Goal: Task Accomplishment & Management: Manage account settings

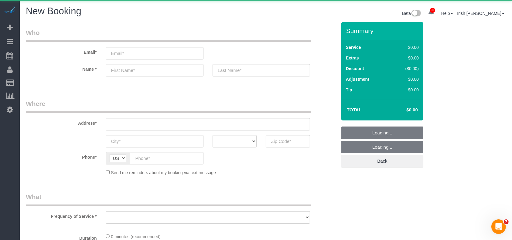
select select "object:7597"
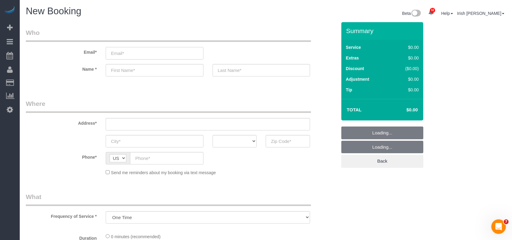
click at [138, 50] on input "email" at bounding box center [154, 53] width 97 height 12
paste input "[PERSON_NAME]"
type input "[PERSON_NAME]"
select select "3"
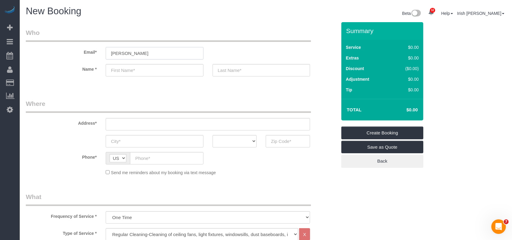
select select "object:7667"
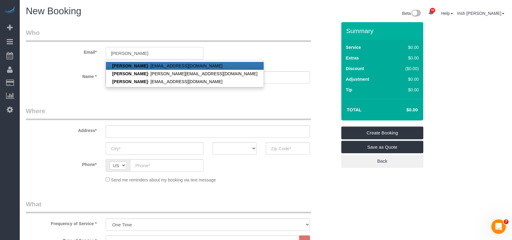
drag, startPoint x: 136, startPoint y: 51, endPoint x: 33, endPoint y: 55, distance: 102.7
click at [34, 55] on div "Email* [PERSON_NAME] [PERSON_NAME] - [EMAIL_ADDRESS][DOMAIN_NAME] Toan Vu - [EM…" at bounding box center [181, 47] width 320 height 39
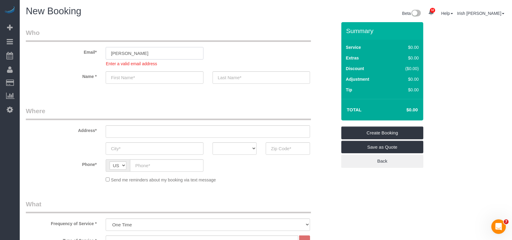
paste input "[EMAIL_ADDRESS][DOMAIN_NAME]"
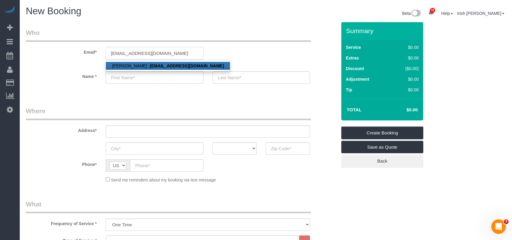
type input "[EMAIL_ADDRESS][DOMAIN_NAME]"
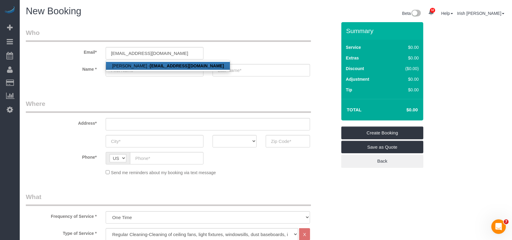
click at [150, 65] on strong "[EMAIL_ADDRESS][DOMAIN_NAME]" at bounding box center [187, 65] width 74 height 5
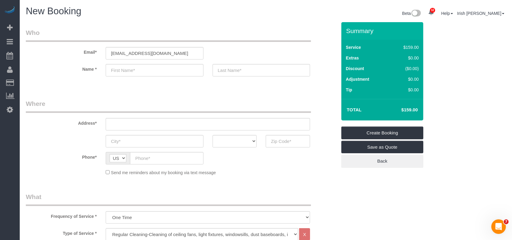
type input "[PERSON_NAME]"
type input "Vu"
type input "[PHONE_NUMBER]"
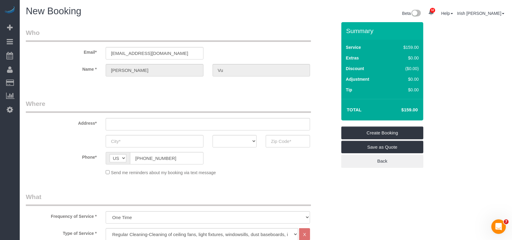
type input "[STREET_ADDRESS][PERSON_NAME]"
type input "Katy"
select select "[GEOGRAPHIC_DATA]"
type input "77494"
select select "string:fspay-18163fc3-7ed3-4344-a45f-2926d6087ee4"
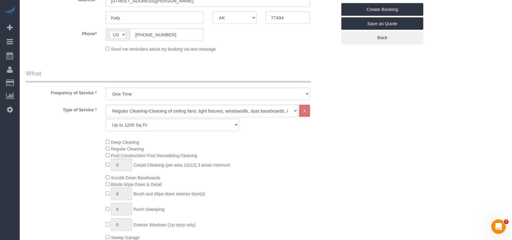
scroll to position [81, 0]
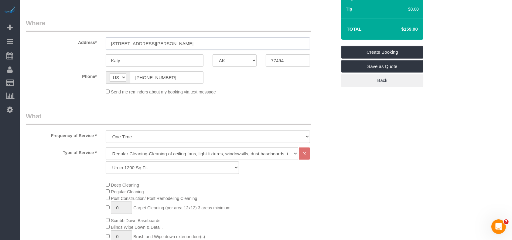
drag, startPoint x: 152, startPoint y: 44, endPoint x: 52, endPoint y: 50, distance: 100.0
click at [52, 50] on sui-booking-address "Address* [STREET_ADDRESS][PERSON_NAME] Katy AK AL AR AZ CA CO CT DC DE [GEOGRAP…" at bounding box center [181, 43] width 311 height 48
paste input "[STREET_ADDRESS]"
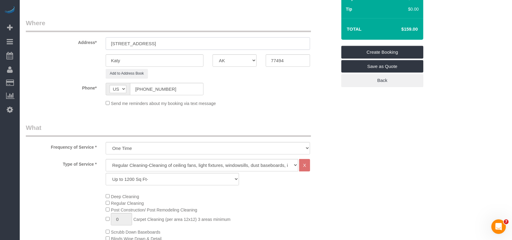
click at [162, 40] on input "[STREET_ADDRESS]" at bounding box center [208, 43] width 204 height 12
type input "[STREET_ADDRESS]"
drag, startPoint x: 94, startPoint y: 65, endPoint x: 74, endPoint y: 62, distance: 19.4
click at [71, 66] on sui-booking-address "Address* [STREET_ADDRESS] Katy AK AL AR AZ CA CO CT DC DE [GEOGRAPHIC_DATA] [GE…" at bounding box center [181, 49] width 311 height 60
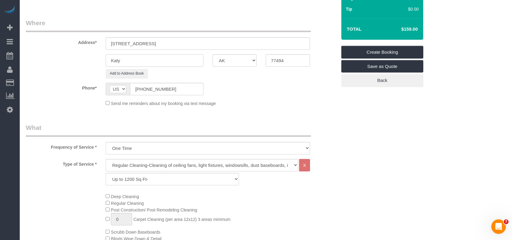
paste input "[GEOGRAPHIC_DATA]"
type input "[GEOGRAPHIC_DATA]"
click at [190, 45] on input "[STREET_ADDRESS]" at bounding box center [208, 43] width 204 height 12
drag, startPoint x: 289, startPoint y: 60, endPoint x: 249, endPoint y: 61, distance: 40.1
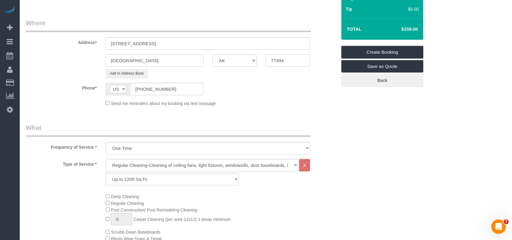
click at [249, 61] on div "[GEOGRAPHIC_DATA] AK AL AR AZ CA CO CT DC DE [GEOGRAPHIC_DATA] [GEOGRAPHIC_DATA…" at bounding box center [181, 60] width 320 height 12
paste input "072"
type input "77072"
drag, startPoint x: 230, startPoint y: 43, endPoint x: 154, endPoint y: 40, distance: 76.3
click at [154, 40] on input "[STREET_ADDRESS]" at bounding box center [208, 43] width 204 height 12
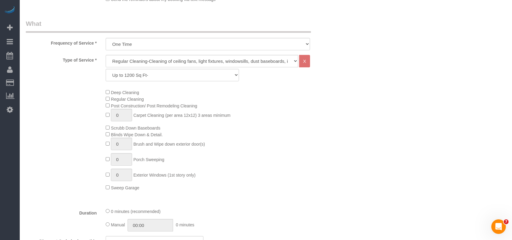
scroll to position [202, 0]
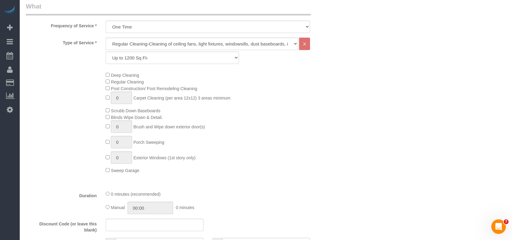
type input "[STREET_ADDRESS]"
click at [174, 52] on select "Up to 1200 Sq Ft- [DATE]-[DATE] Sq Ft [DATE]-[DATE] Sq Ft [DATE]-[DATE] Sq Ft […" at bounding box center [172, 58] width 133 height 12
select select "60"
click at [106, 52] on select "Up to 1200 Sq Ft- [DATE]-[DATE] Sq Ft [DATE]-[DATE] Sq Ft [DATE]-[DATE] Sq Ft […" at bounding box center [172, 58] width 133 height 12
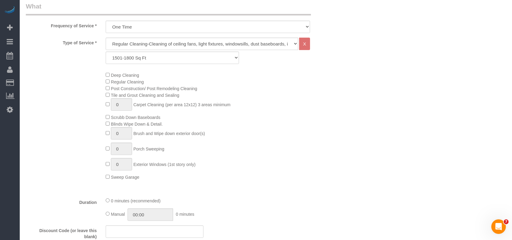
drag, startPoint x: 388, startPoint y: 156, endPoint x: 361, endPoint y: 132, distance: 35.9
click at [387, 156] on div "Who Email* [EMAIL_ADDRESS][DOMAIN_NAME] Name * [GEOGRAPHIC_DATA][PERSON_NAME] W…" at bounding box center [266, 214] width 480 height 789
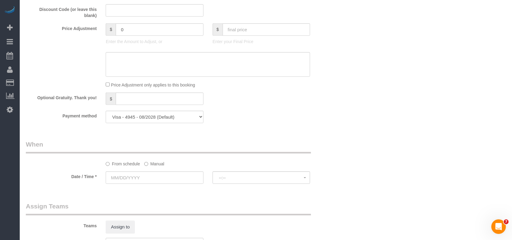
scroll to position [486, 0]
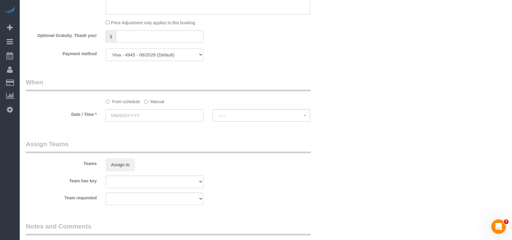
drag, startPoint x: 151, startPoint y: 57, endPoint x: 148, endPoint y: 60, distance: 3.7
click at [151, 57] on select "Visa - 4463 - 09/2028 Visa - 4945 - 08/2028 (Default) Add Credit Card ─────────…" at bounding box center [154, 55] width 97 height 12
select select "string:check"
click at [106, 50] on select "Visa - 4463 - 09/2028 Visa - 4945 - 08/2028 (Default) Add Credit Card ─────────…" at bounding box center [154, 55] width 97 height 12
click at [155, 102] on label "Manual" at bounding box center [154, 101] width 20 height 8
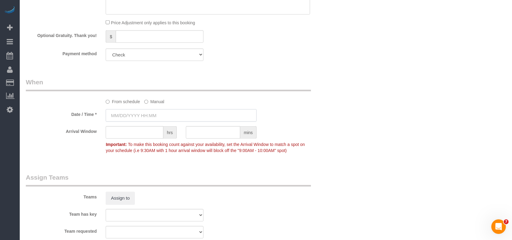
click at [149, 122] on input "text" at bounding box center [181, 115] width 151 height 12
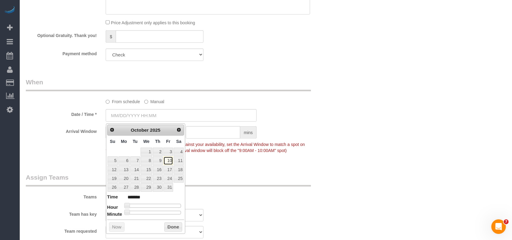
click at [167, 159] on link "10" at bounding box center [168, 161] width 10 height 8
type input "[DATE] 8:00AM"
click at [171, 225] on button "Done" at bounding box center [173, 228] width 18 height 10
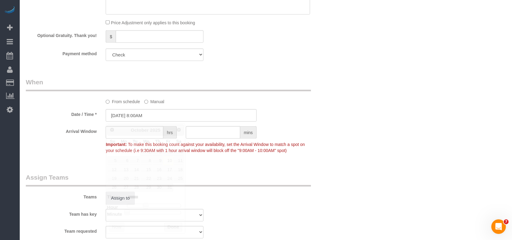
drag, startPoint x: 228, startPoint y: 190, endPoint x: 227, endPoint y: 186, distance: 4.7
click at [228, 189] on div "Teams Assign to" at bounding box center [181, 189] width 320 height 32
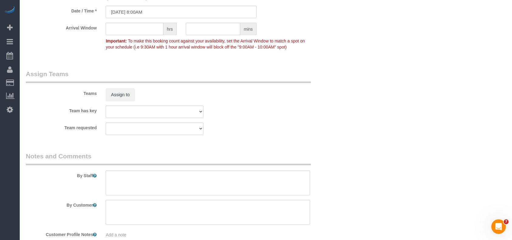
scroll to position [626, 0]
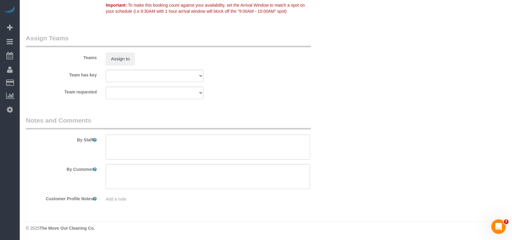
click at [147, 148] on textarea at bounding box center [208, 147] width 204 height 25
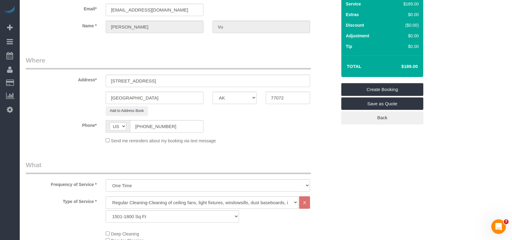
scroll to position [0, 0]
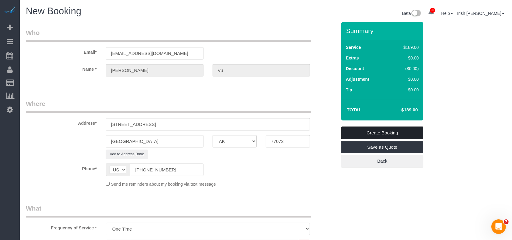
type textarea "* for 8am cleaning"
click at [357, 131] on link "Create Booking" at bounding box center [382, 133] width 82 height 13
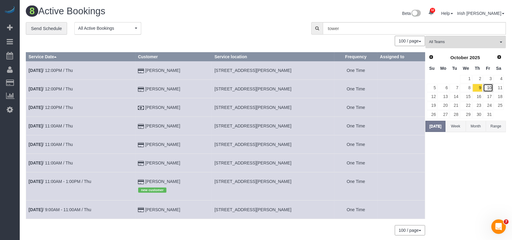
click at [489, 87] on link "10" at bounding box center [488, 88] width 10 height 8
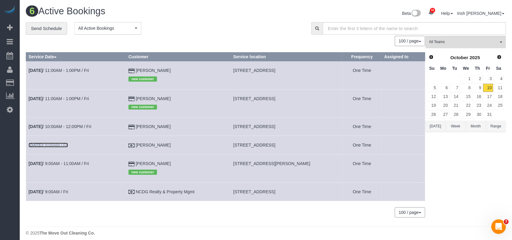
click at [68, 147] on link "[DATE] 9:00AM / Fri" at bounding box center [48, 145] width 39 height 5
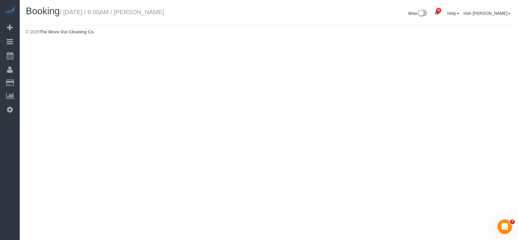
select select "[GEOGRAPHIC_DATA]"
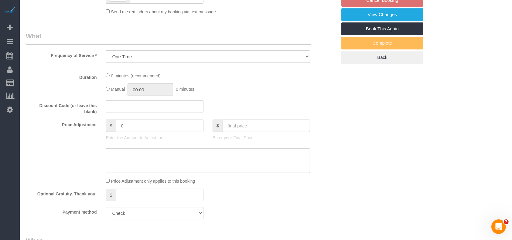
scroll to position [202, 0]
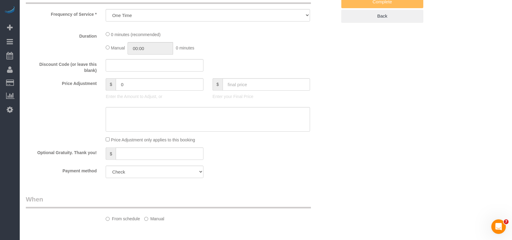
select select "object:8322"
select select "3"
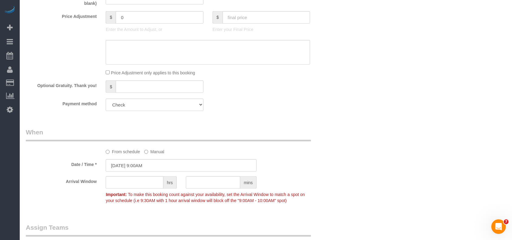
scroll to position [445, 0]
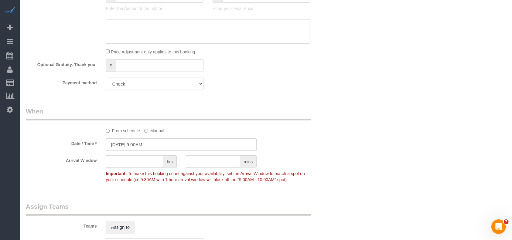
click at [162, 84] on select "Visa - 4463 - 09/2028 Visa - 4945 - 08/2028 (Default) Add Credit Card ─────────…" at bounding box center [154, 84] width 97 height 12
select select "string:fspay-33bb6296-7f5e-4153-975e-7f53f73b1e0c"
click at [106, 80] on select "Visa - 4463 - 09/2028 Visa - 4945 - 08/2028 (Default) Add Credit Card ─────────…" at bounding box center [154, 84] width 97 height 12
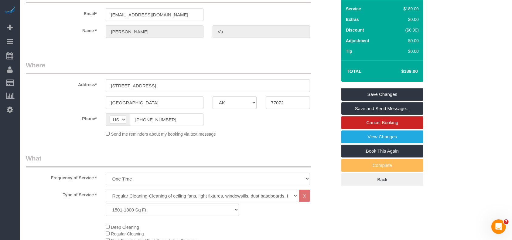
scroll to position [0, 0]
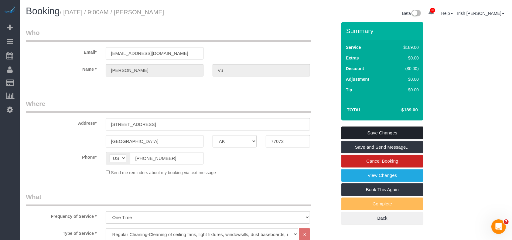
click at [355, 132] on link "Save Changes" at bounding box center [382, 133] width 82 height 13
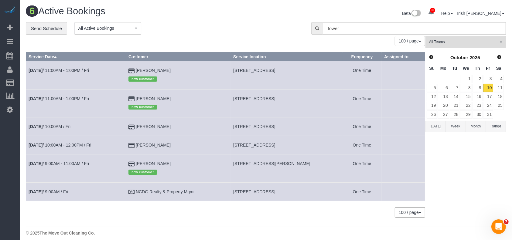
click at [57, 124] on td "[DATE] 10:00AM / Fri" at bounding box center [76, 127] width 100 height 19
click at [51, 128] on link "[DATE] 10:00AM / Fri" at bounding box center [50, 126] width 42 height 5
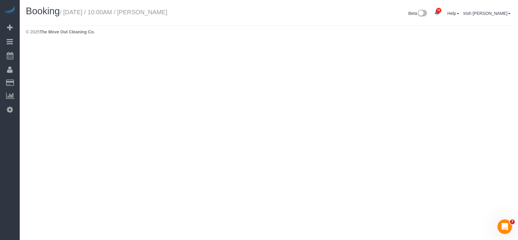
select select "[GEOGRAPHIC_DATA]"
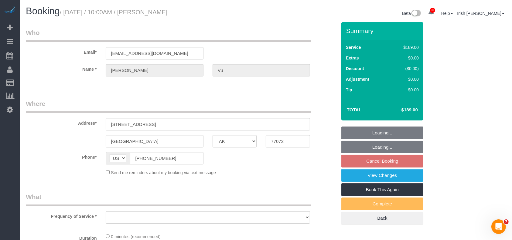
select select "string:fspay-33bb6296-7f5e-4153-975e-7f53f73b1e0c"
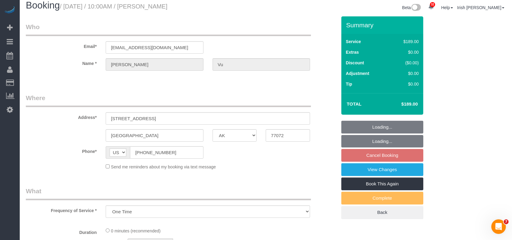
select select "object:8929"
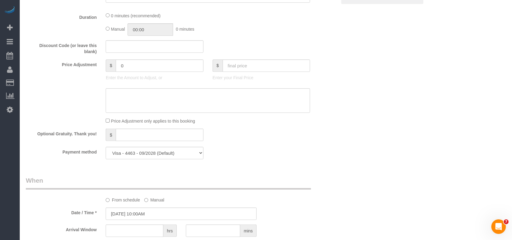
select select "3"
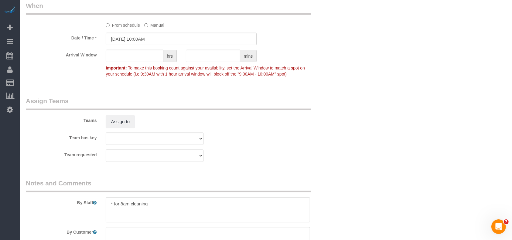
scroll to position [653, 0]
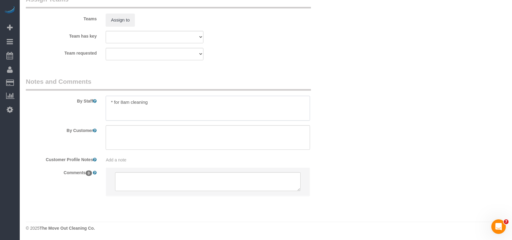
click at [162, 107] on textarea at bounding box center [208, 108] width 204 height 25
click at [156, 139] on textarea at bounding box center [208, 137] width 204 height 25
paste textarea "The key is under a white rock under a big red rock. When you walk pass the gate…"
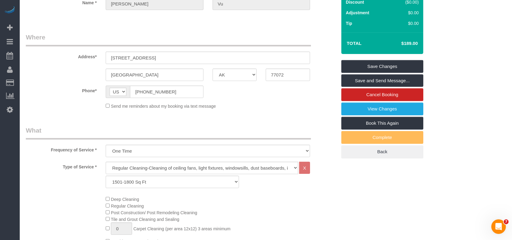
scroll to position [6, 0]
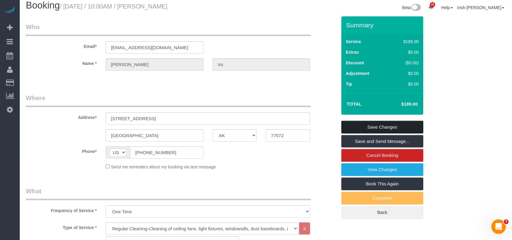
type textarea "The key is under a white rock under a big red rock. When you walk pass the gate…"
click at [346, 122] on link "Save Changes" at bounding box center [382, 127] width 82 height 13
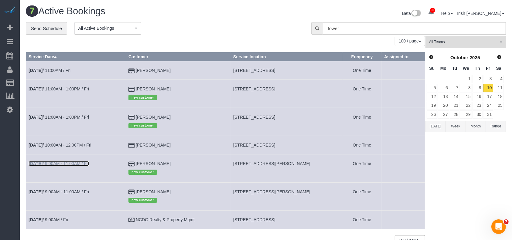
click at [62, 166] on link "[DATE] 9:00AM - 11:00AM / Fri" at bounding box center [59, 163] width 60 height 5
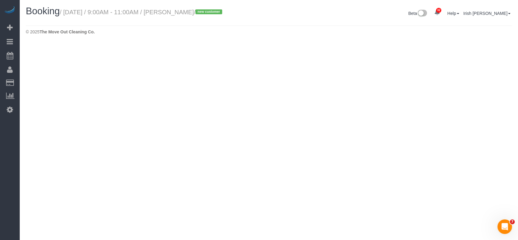
select select "[GEOGRAPHIC_DATA]"
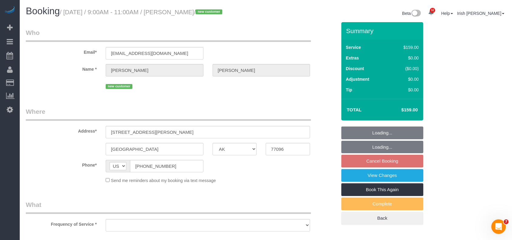
select select "string:fspay-6739ad84-0788-4f1f-84d7-c155565441cb"
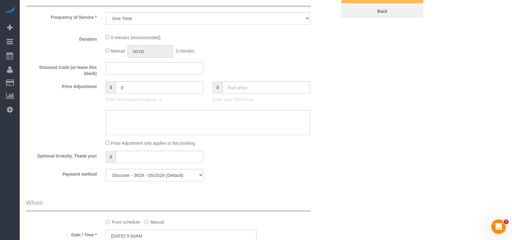
select select "object:9499"
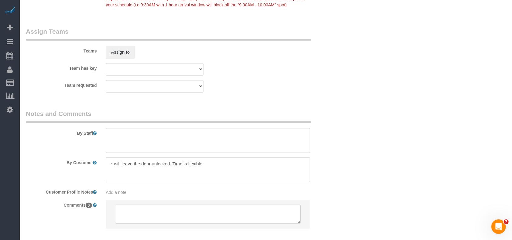
select select "3"
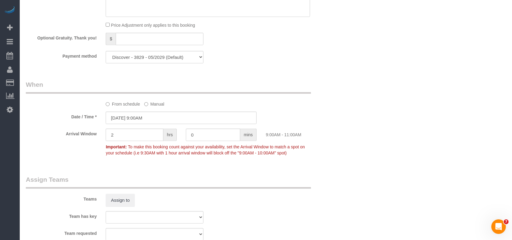
scroll to position [635, 0]
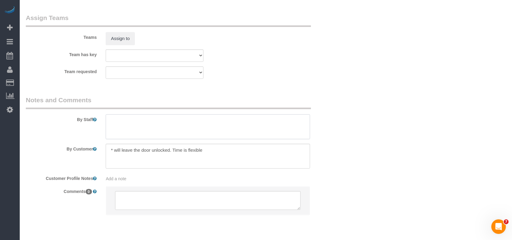
click at [169, 123] on textarea at bounding box center [208, 126] width 204 height 25
drag, startPoint x: 212, startPoint y: 155, endPoint x: 32, endPoint y: 149, distance: 180.2
click at [32, 149] on div "By Customer" at bounding box center [181, 156] width 320 height 25
click at [221, 124] on textarea at bounding box center [208, 126] width 204 height 25
paste textarea "* will leave the door unlocked. Time is flexible"
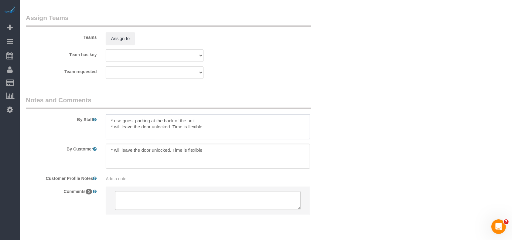
type textarea "* use guest parking at the back of the unit. * will leave the door unlocked. Ti…"
drag, startPoint x: 45, startPoint y: 141, endPoint x: 16, endPoint y: 140, distance: 29.1
click at [270, 156] on textarea at bounding box center [208, 156] width 204 height 25
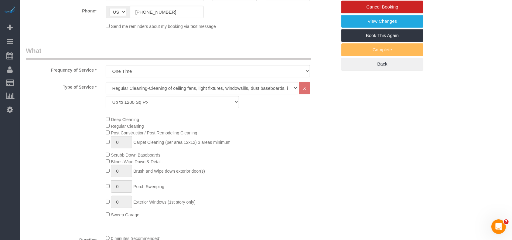
scroll to position [109, 0]
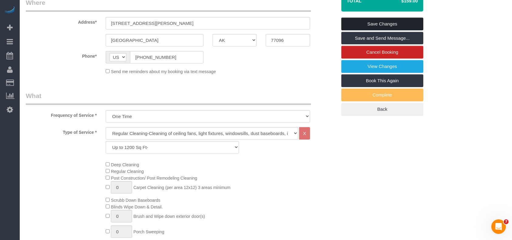
click at [375, 24] on link "Save Changes" at bounding box center [382, 24] width 82 height 13
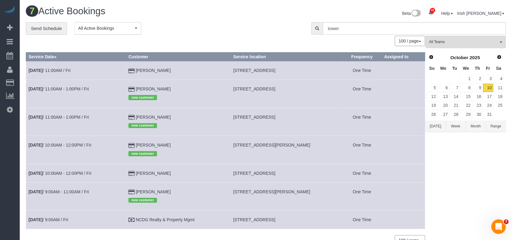
drag, startPoint x: 0, startPoint y: 190, endPoint x: 50, endPoint y: 162, distance: 56.9
click at [0, 190] on div "32 Beta Your Notifications You have 0 alerts × You have 1 to charge for [DATE] …" at bounding box center [10, 120] width 20 height 240
click at [75, 146] on link "[DATE] 10:00AM - 12:00PM / Fri" at bounding box center [60, 145] width 63 height 5
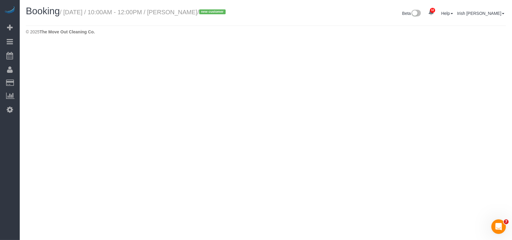
select select "[GEOGRAPHIC_DATA]"
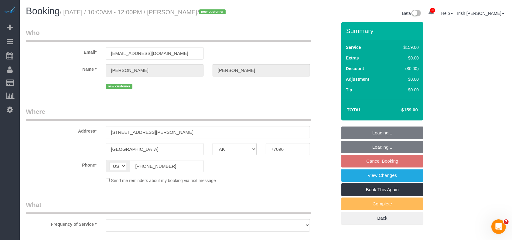
select select "string:fspay-6739ad84-0788-4f1f-84d7-c155565441cb"
click at [174, 133] on input "[STREET_ADDRESS][PERSON_NAME]" at bounding box center [208, 132] width 204 height 12
type input "[STREET_ADDRESS][PERSON_NAME]"
select select "3"
select select "object:10063"
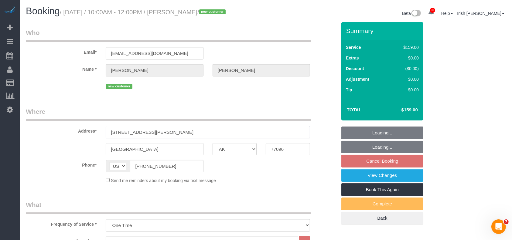
select select "spot324"
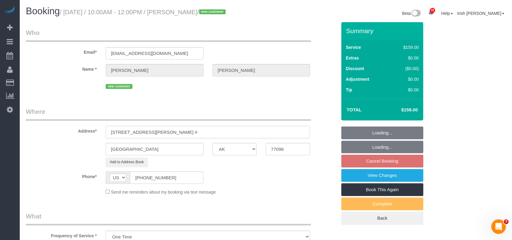
paste input "12309"
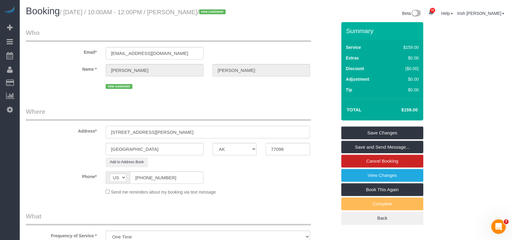
drag, startPoint x: 168, startPoint y: 134, endPoint x: 70, endPoint y: 130, distance: 98.4
click at [70, 130] on div "Address* [STREET_ADDRESS][PERSON_NAME]" at bounding box center [181, 122] width 320 height 31
type input "[STREET_ADDRESS][PERSON_NAME]"
drag, startPoint x: 361, startPoint y: 135, endPoint x: 378, endPoint y: 73, distance: 65.0
click at [362, 135] on link "Save Changes" at bounding box center [382, 133] width 82 height 13
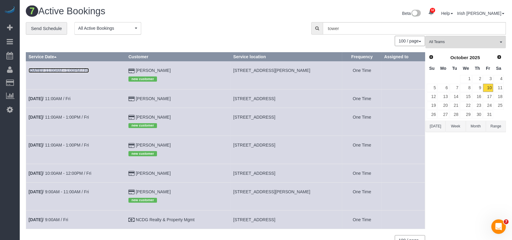
click at [51, 70] on link "[DATE] 11:00AM - 1:00PM / Fri" at bounding box center [59, 70] width 60 height 5
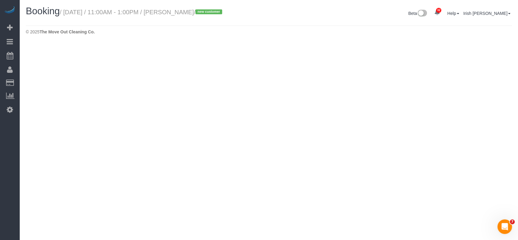
select select "[GEOGRAPHIC_DATA]"
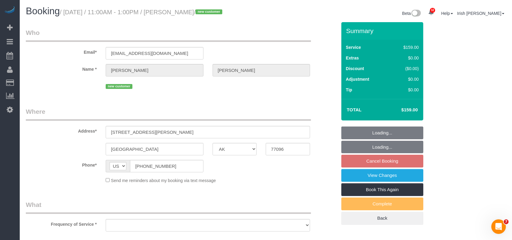
select select "string:fspay-6739ad84-0788-4f1f-84d7-c155565441cb"
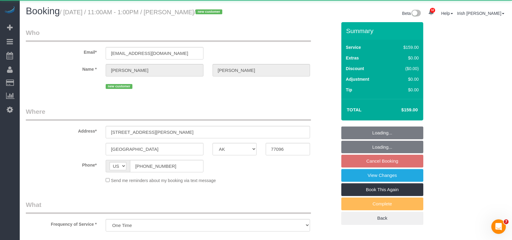
select select "object:10612"
select select "3"
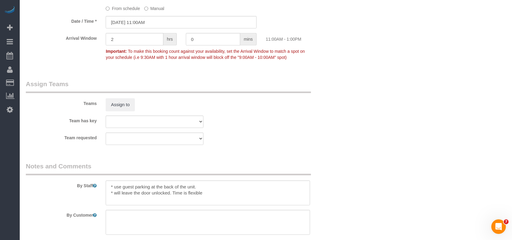
scroll to position [607, 0]
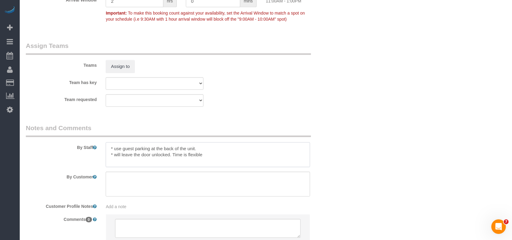
click at [215, 148] on textarea at bounding box center [208, 154] width 204 height 25
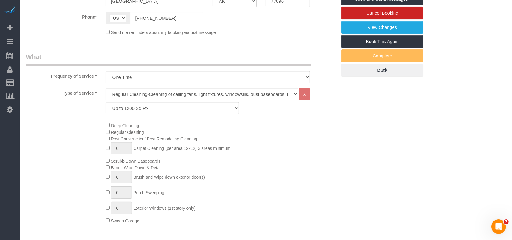
scroll to position [81, 0]
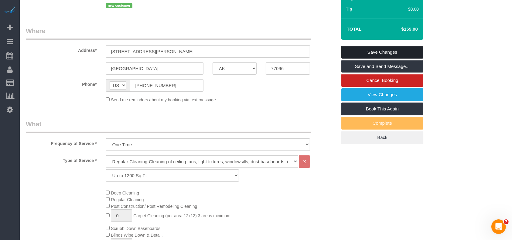
type textarea "* use guest parking at the back of the unit. 1100 sf * will leave the door unlo…"
click at [373, 51] on link "Save Changes" at bounding box center [382, 52] width 82 height 13
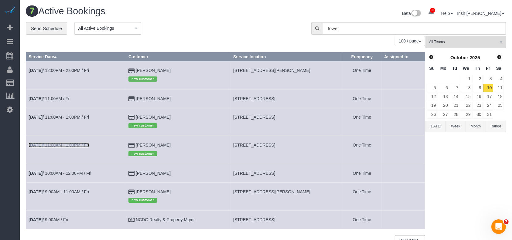
click at [84, 144] on link "[DATE] 11:00AM - 1:00PM / Fri" at bounding box center [59, 145] width 60 height 5
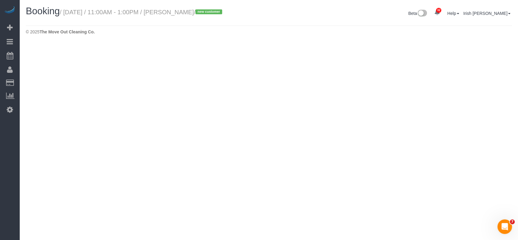
select select "[GEOGRAPHIC_DATA]"
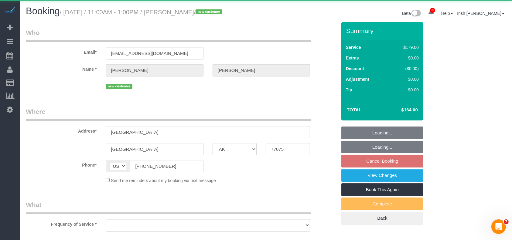
select select "3"
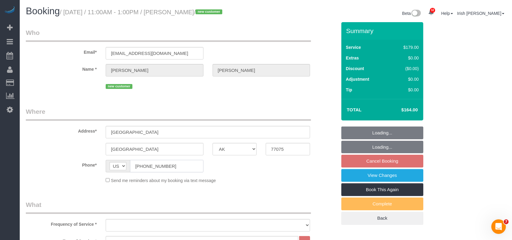
click at [94, 157] on fieldset "Where Address* [GEOGRAPHIC_DATA] [GEOGRAPHIC_DATA] AK AL AR AZ CA CO CT DC DE […" at bounding box center [181, 147] width 311 height 81
select select "object:11207"
select select "string:fspay-4d0be8a2-05da-4f0c-8c0b-760aa18049dc"
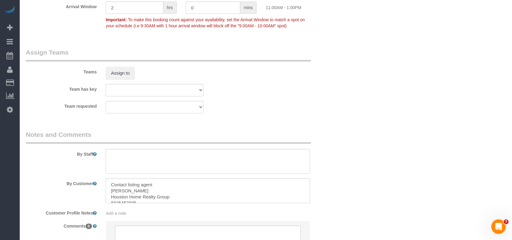
scroll to position [6, 0]
click at [123, 162] on textarea at bounding box center [208, 161] width 204 height 25
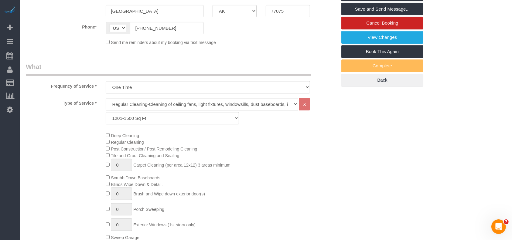
scroll to position [81, 0]
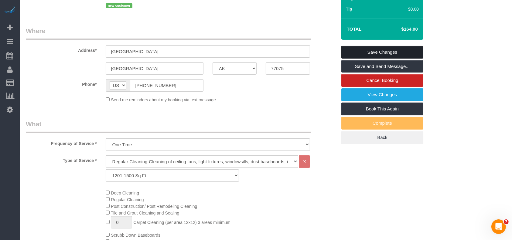
type textarea "* code to follow"
click at [384, 50] on link "Save Changes" at bounding box center [382, 52] width 82 height 13
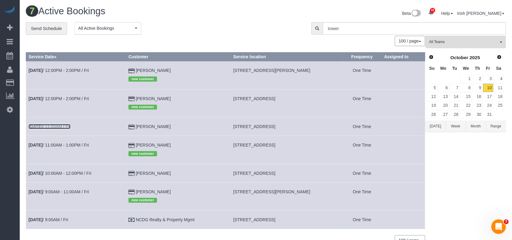
drag, startPoint x: 49, startPoint y: 125, endPoint x: 55, endPoint y: 124, distance: 6.2
click at [49, 125] on link "[DATE] 11:00AM / Fri" at bounding box center [50, 126] width 42 height 5
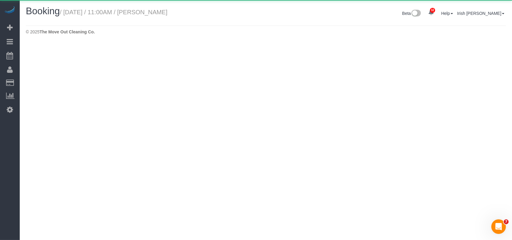
select select "[GEOGRAPHIC_DATA]"
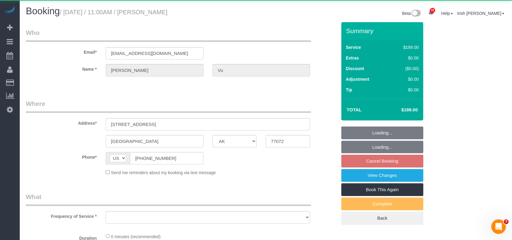
select select "string:fspay-33bb6296-7f5e-4153-975e-7f53f73b1e0c"
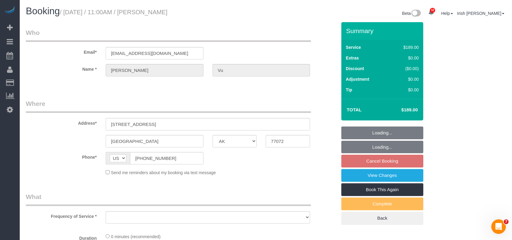
select select "object:11773"
select select "3"
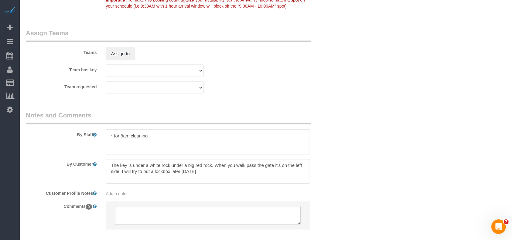
scroll to position [648, 0]
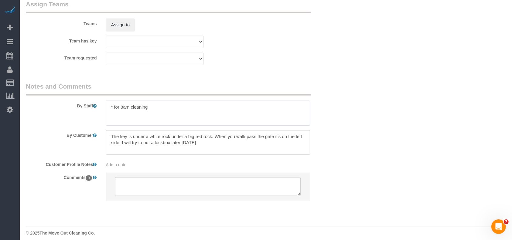
click at [177, 119] on textarea at bounding box center [208, 113] width 204 height 25
paste textarea "maybe some minor trash. I'm a drawer or two"
drag, startPoint x: 165, startPoint y: 116, endPoint x: 214, endPoint y: 114, distance: 49.5
click at [214, 114] on textarea at bounding box center [208, 113] width 204 height 25
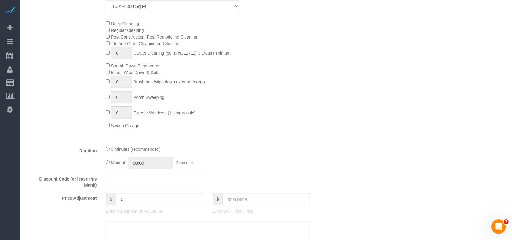
scroll to position [81, 0]
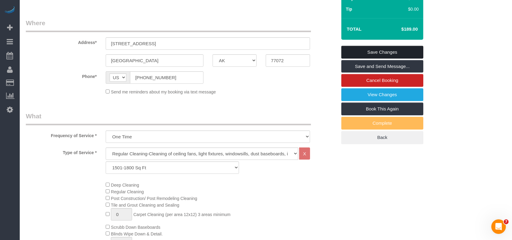
type textarea "* for 8am cleaning * maybe some minor trash in the fridge or drawer and fog can…"
click at [397, 49] on link "Save Changes" at bounding box center [382, 52] width 82 height 13
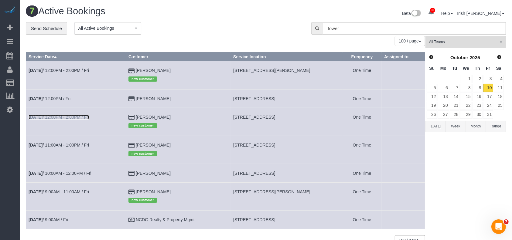
click at [63, 114] on td "[DATE] 12:00PM - 2:00PM / Fri" at bounding box center [76, 122] width 100 height 28
click at [53, 118] on link "[DATE] 12:00PM - 2:00PM / Fri" at bounding box center [59, 117] width 60 height 5
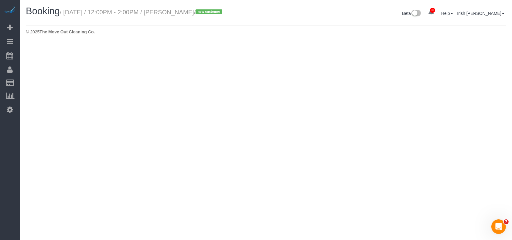
select select "[GEOGRAPHIC_DATA]"
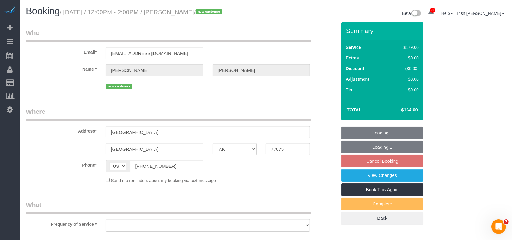
select select "string:fspay-4d0be8a2-05da-4f0c-8c0b-760aa18049dc"
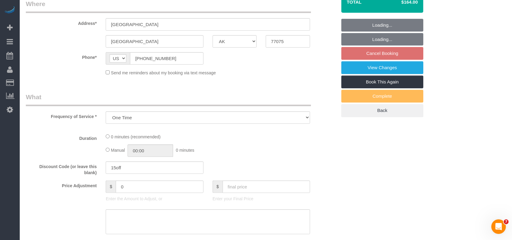
select select "object:12257"
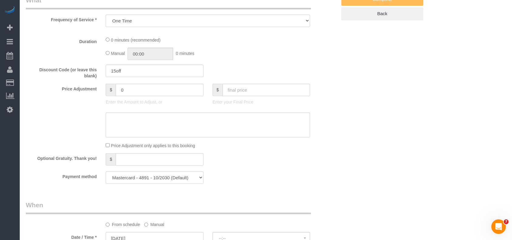
select select "spot425"
select select "3"
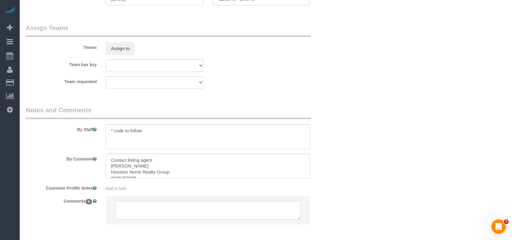
scroll to position [602, 0]
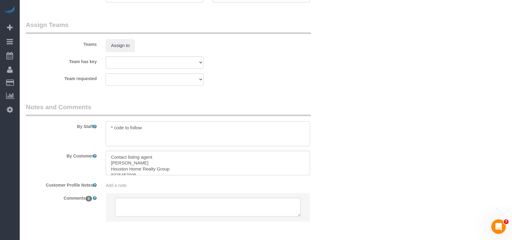
drag, startPoint x: 124, startPoint y: 128, endPoint x: 174, endPoint y: 135, distance: 50.4
click at [174, 135] on textarea at bounding box center [208, 133] width 204 height 25
paste textarea "6714"
click at [124, 128] on textarea at bounding box center [208, 133] width 204 height 25
type textarea "* code 6714"
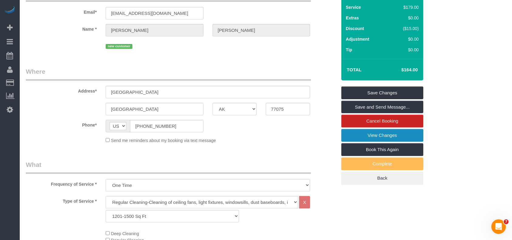
scroll to position [0, 0]
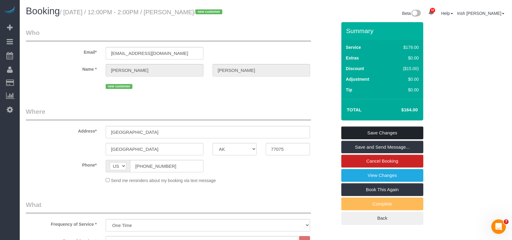
click at [391, 132] on link "Save Changes" at bounding box center [382, 133] width 82 height 13
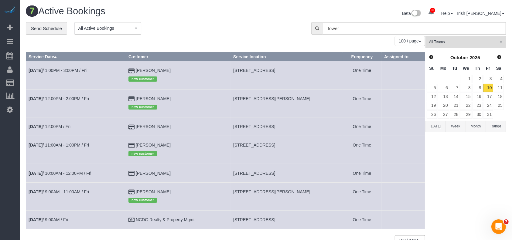
drag, startPoint x: 167, startPoint y: 178, endPoint x: 134, endPoint y: 173, distance: 32.9
click at [131, 175] on td "[PERSON_NAME]" at bounding box center [178, 173] width 105 height 19
copy td "[PERSON_NAME]"
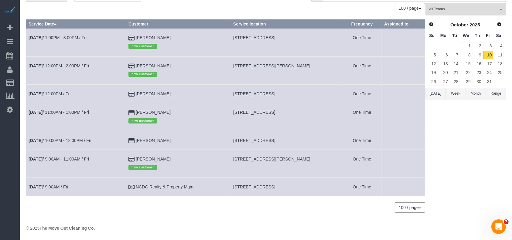
click at [77, 34] on td "[DATE] 1:00PM - 3:00PM / Fri" at bounding box center [76, 43] width 100 height 28
click at [56, 94] on link "[DATE] 12:00PM / Fri" at bounding box center [50, 93] width 42 height 5
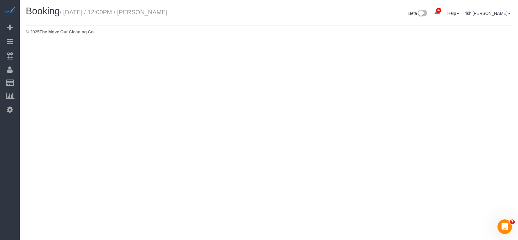
select select "[GEOGRAPHIC_DATA]"
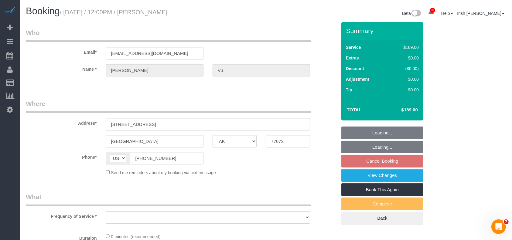
select select "string:fspay-33bb6296-7f5e-4153-975e-7f53f73b1e0c"
select select "object:12840"
select select "3"
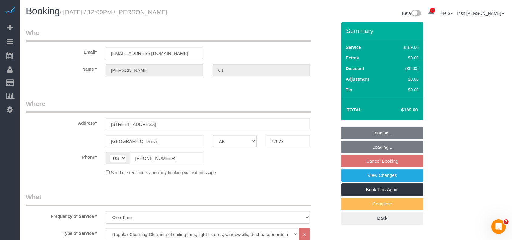
select select "object:12902"
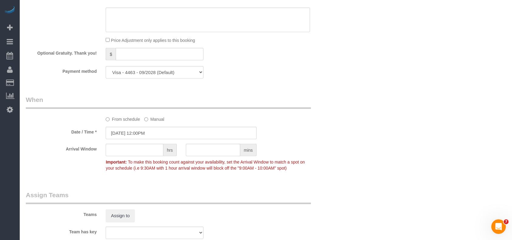
scroll to position [526, 0]
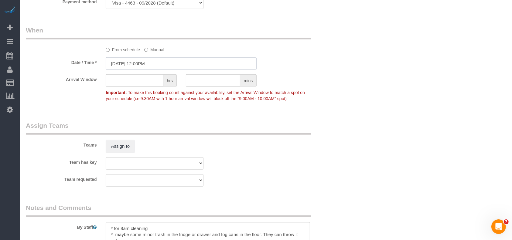
click at [151, 64] on input "[DATE] 12:00PM" at bounding box center [181, 63] width 151 height 12
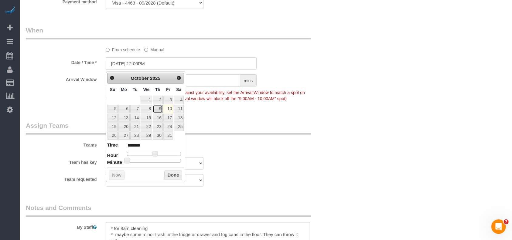
click at [161, 108] on link "9" at bounding box center [158, 109] width 10 height 8
type input "[DATE] 12:00PM"
click at [172, 177] on button "Done" at bounding box center [173, 176] width 18 height 10
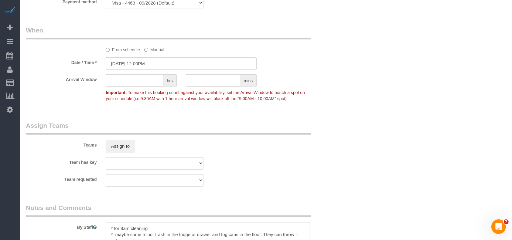
click at [318, 162] on div "Team has key Test team" at bounding box center [181, 163] width 320 height 12
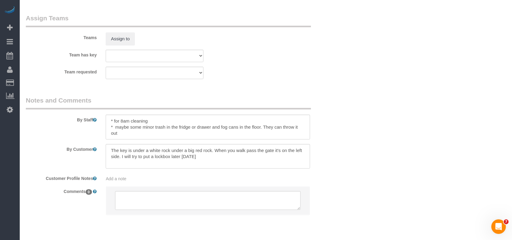
scroll to position [653, 0]
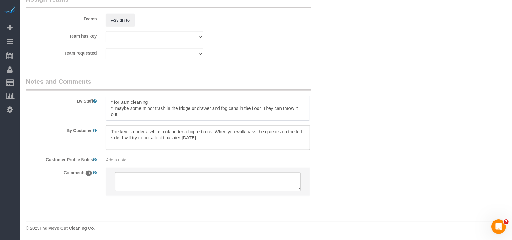
drag, startPoint x: 156, startPoint y: 101, endPoint x: 83, endPoint y: 104, distance: 72.9
click at [83, 104] on div "By Staff" at bounding box center [181, 99] width 320 height 44
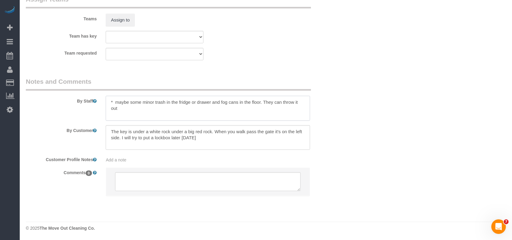
click at [109, 108] on textarea at bounding box center [208, 108] width 204 height 25
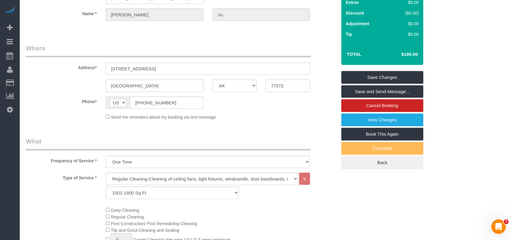
scroll to position [6, 0]
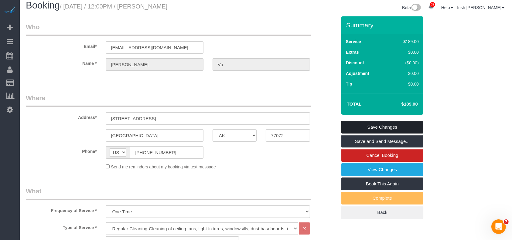
type textarea "* maybe some minor trash in the fridge or drawer and fog cans in the floor. The…"
click at [414, 130] on link "Save Changes" at bounding box center [382, 127] width 82 height 13
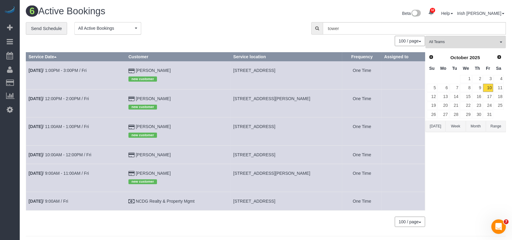
click at [434, 129] on button "[DATE]" at bounding box center [435, 126] width 20 height 11
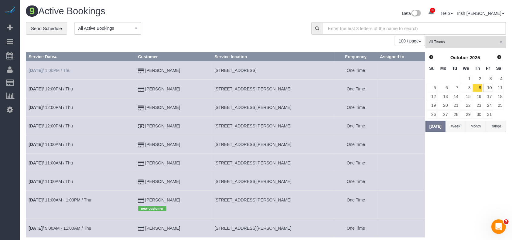
click at [55, 67] on td "[DATE] 1:00PM / Thu" at bounding box center [81, 70] width 110 height 19
click at [47, 72] on link "[DATE] 1:00PM / Thu" at bounding box center [50, 70] width 42 height 5
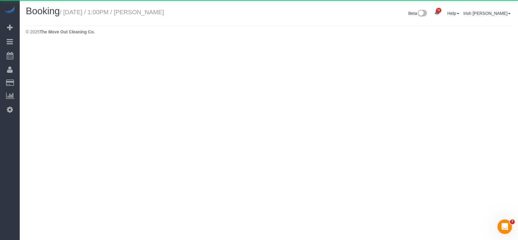
select select "[GEOGRAPHIC_DATA]"
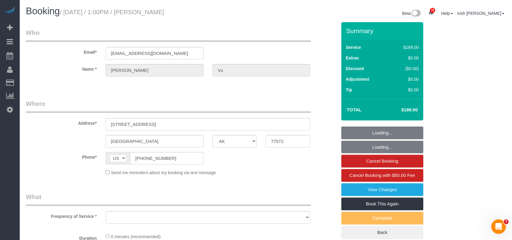
select select "string:fspay-33bb6296-7f5e-4153-975e-7f53f73b1e0c"
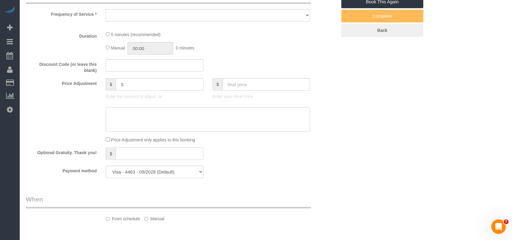
select select "object:13476"
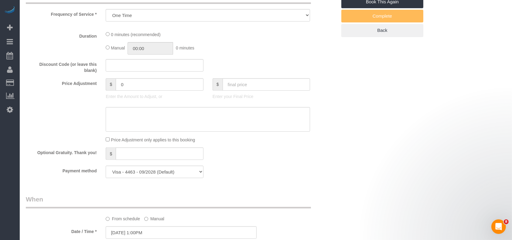
select select "3"
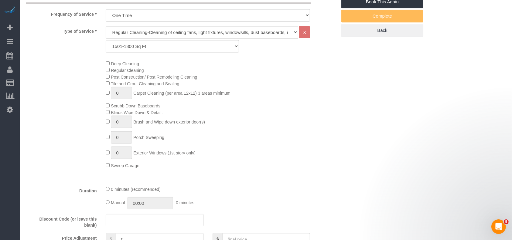
select select "object:13552"
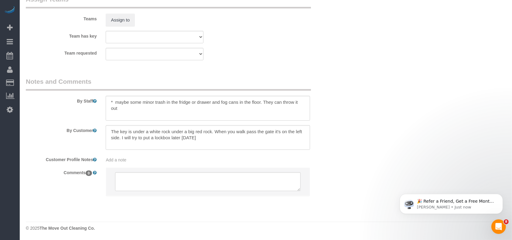
scroll to position [613, 0]
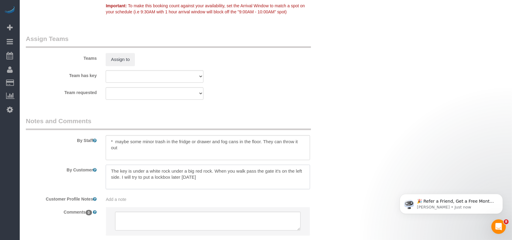
drag, startPoint x: 113, startPoint y: 172, endPoint x: 121, endPoint y: 178, distance: 10.6
click at [121, 178] on textarea at bounding box center [208, 177] width 204 height 25
drag, startPoint x: 111, startPoint y: 174, endPoint x: 119, endPoint y: 179, distance: 10.1
click at [119, 179] on textarea at bounding box center [208, 177] width 204 height 25
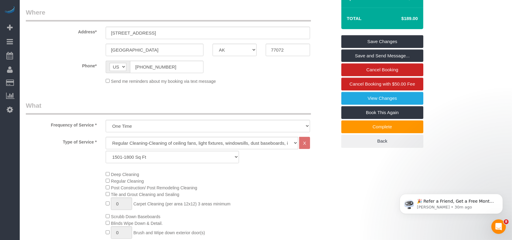
scroll to position [46, 0]
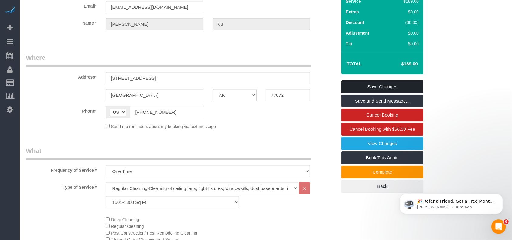
click at [408, 83] on link "Save Changes" at bounding box center [382, 86] width 82 height 13
